Goal: Find specific page/section: Find specific page/section

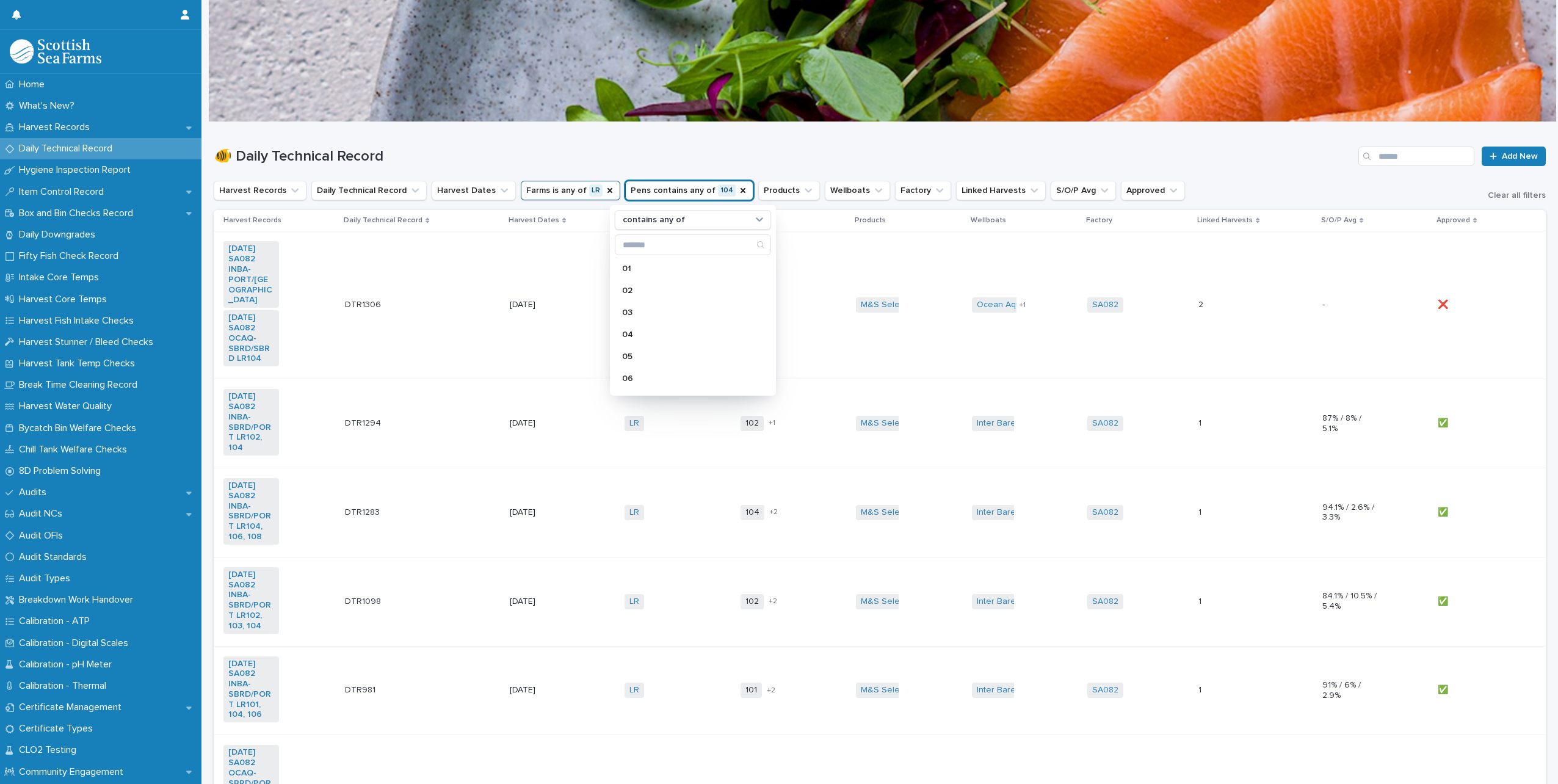
scroll to position [427, 0]
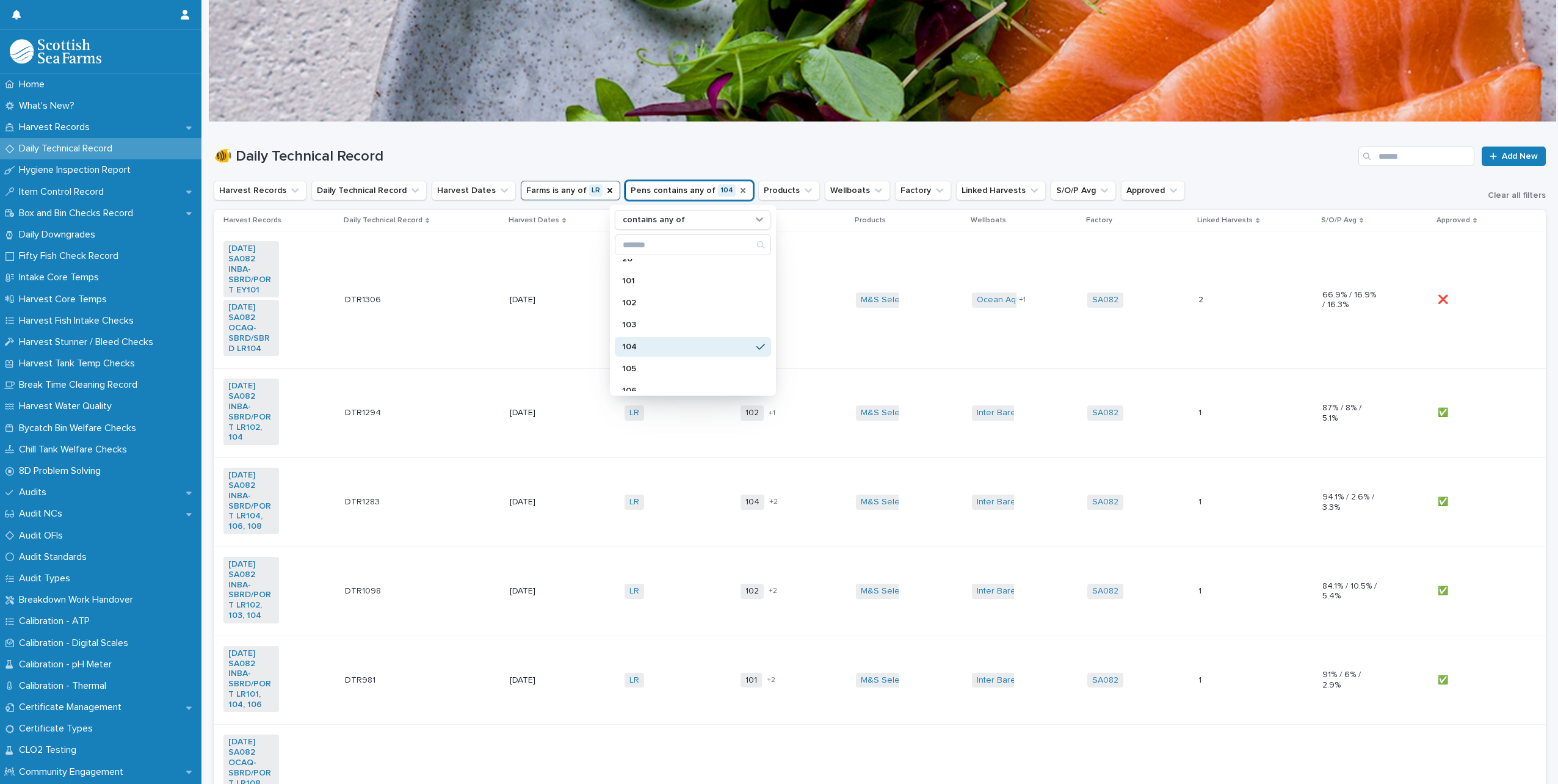
click at [738, 187] on icon "Pens" at bounding box center [743, 191] width 10 height 10
click at [605, 189] on icon "Farms" at bounding box center [610, 191] width 10 height 10
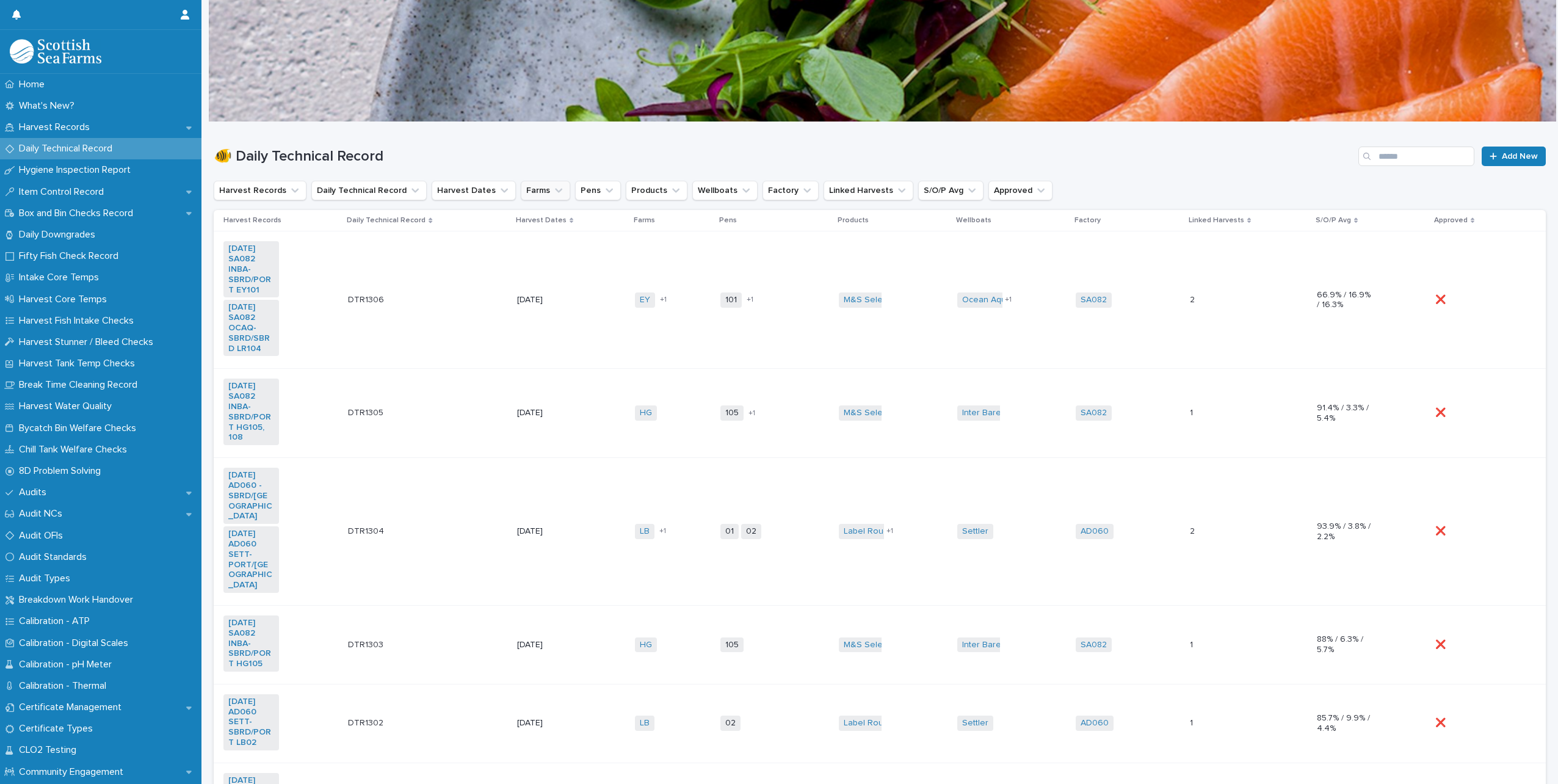
click at [603, 188] on icon "Pens" at bounding box center [609, 191] width 12 height 12
click at [552, 191] on icon "Farms" at bounding box center [558, 191] width 12 height 12
type input "**"
click at [543, 271] on p "EY" at bounding box center [585, 268] width 129 height 8
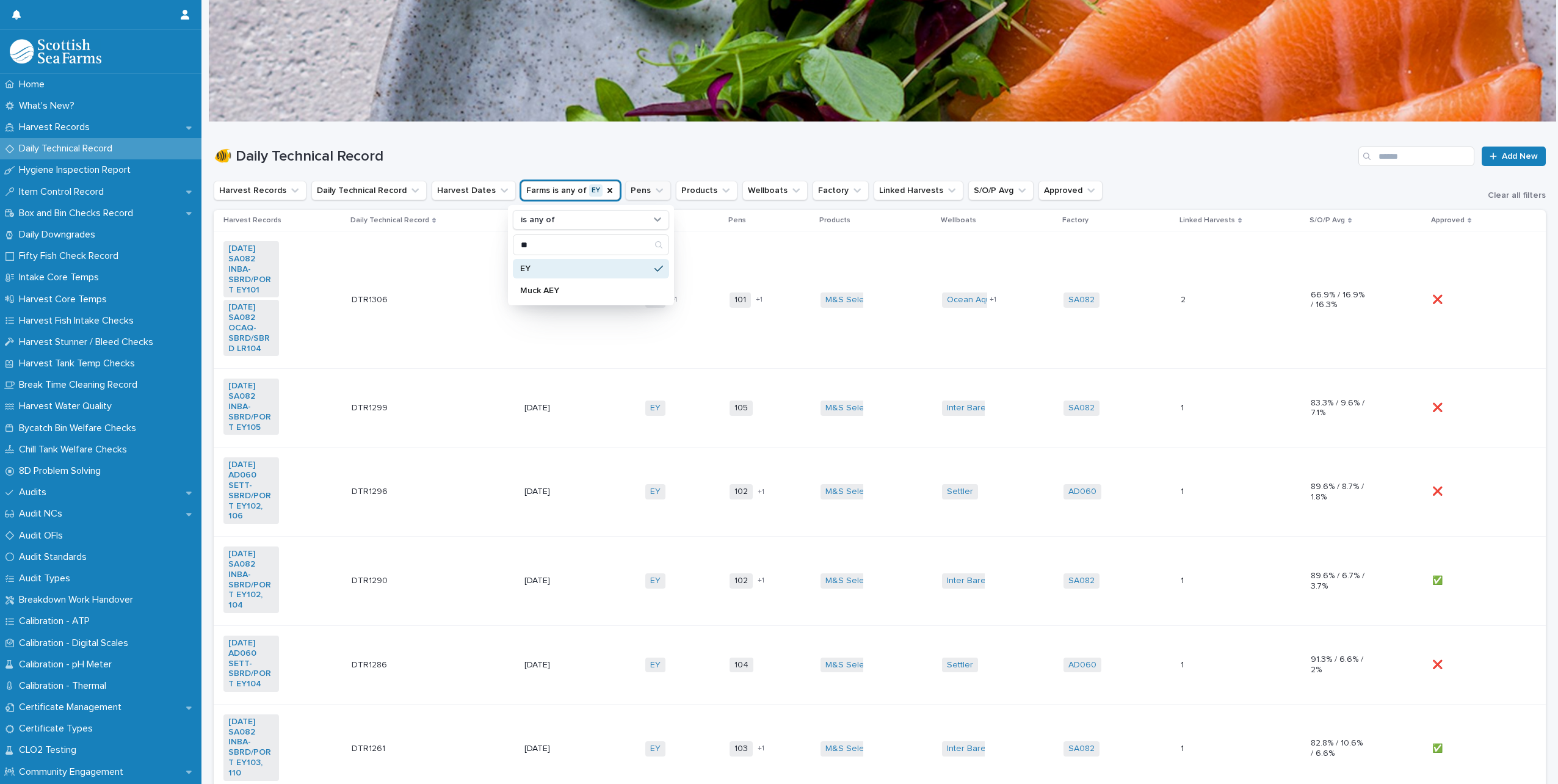
click at [653, 191] on icon "Pens" at bounding box center [660, 191] width 12 height 12
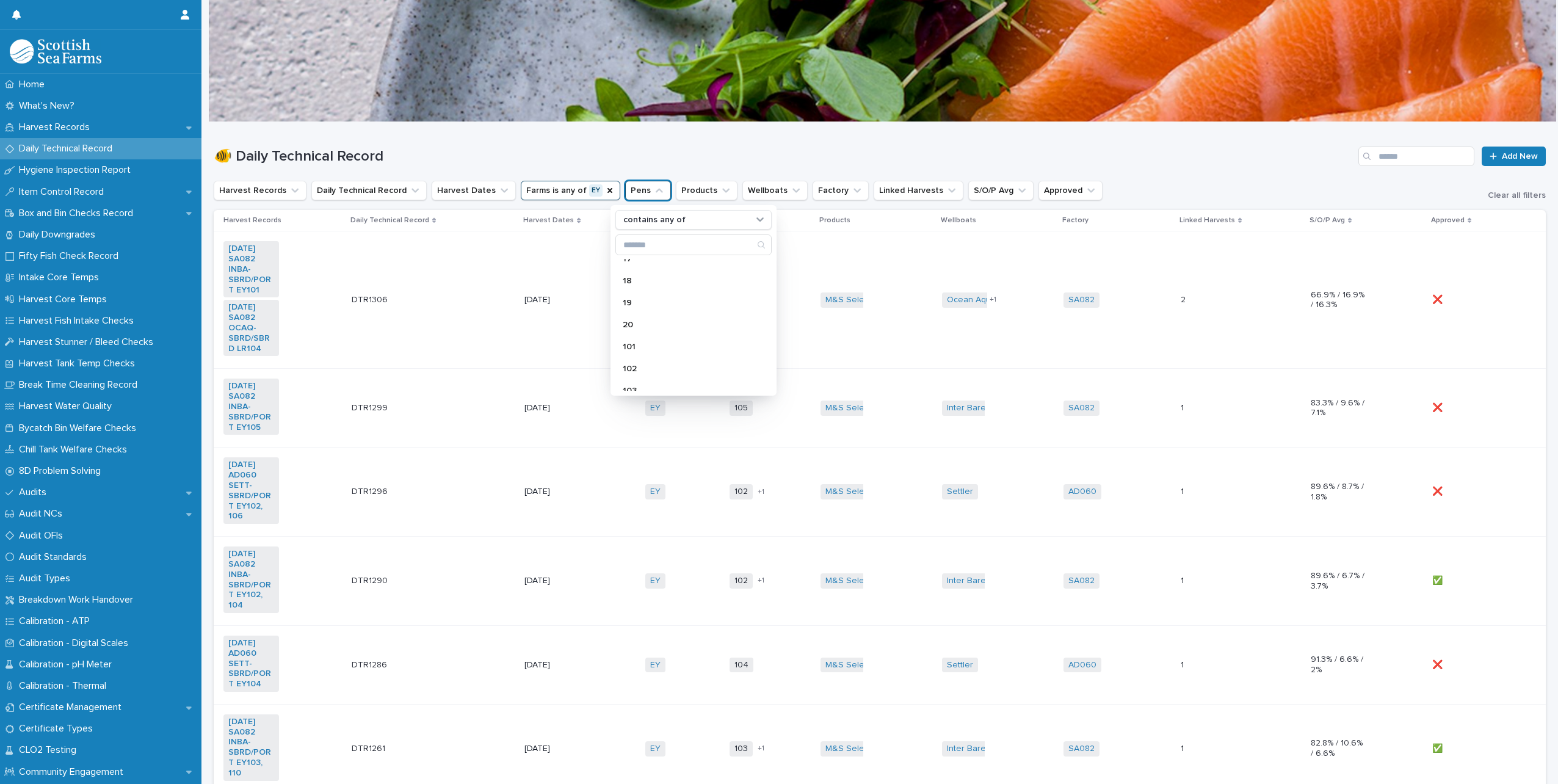
scroll to position [366, 0]
click at [639, 337] on p "101" at bounding box center [687, 341] width 129 height 8
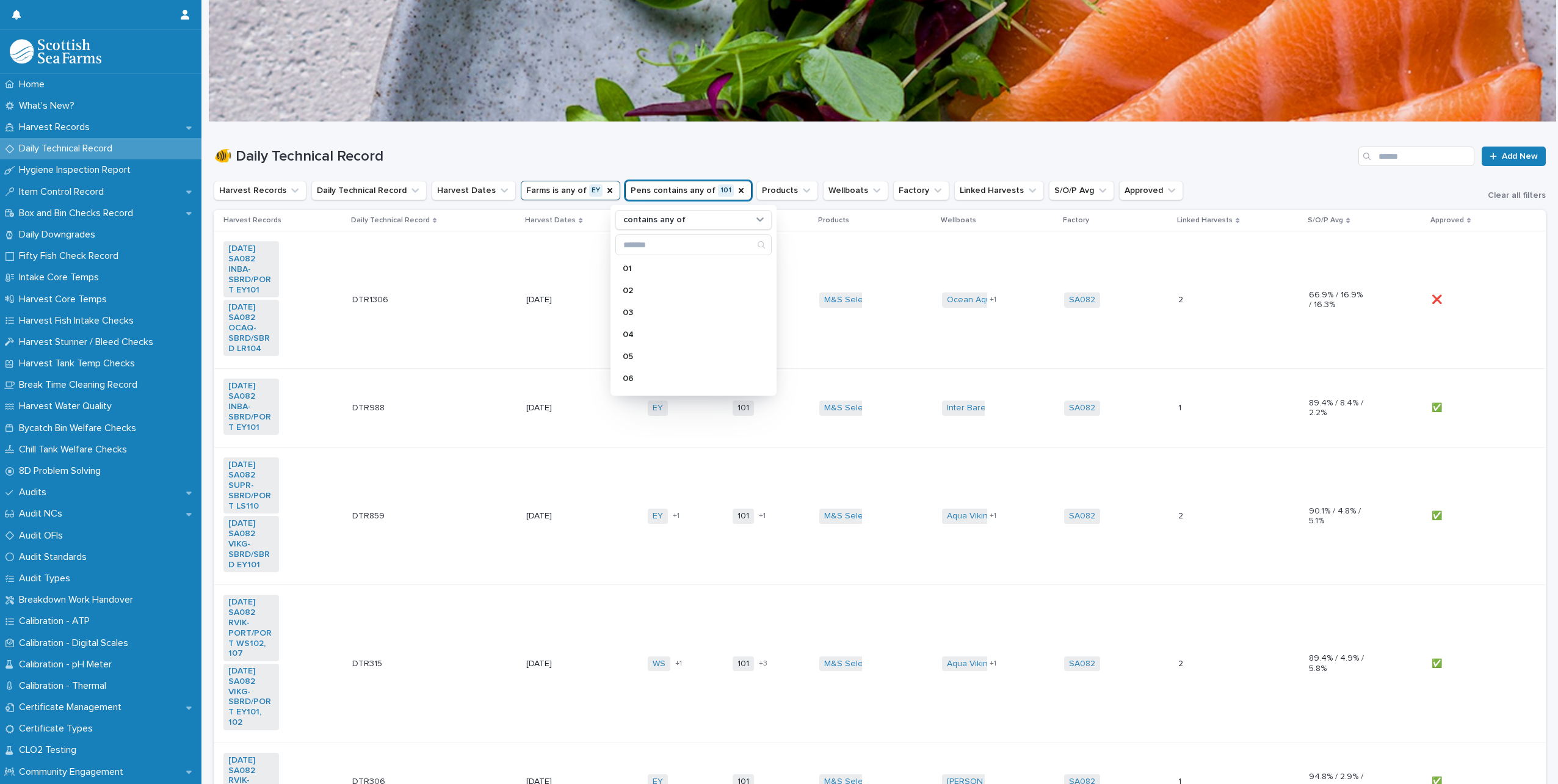
scroll to position [366, 0]
click at [741, 149] on h1 "🐠 Daily Technical Record" at bounding box center [783, 157] width 1139 height 18
